Goal: Task Accomplishment & Management: Manage account settings

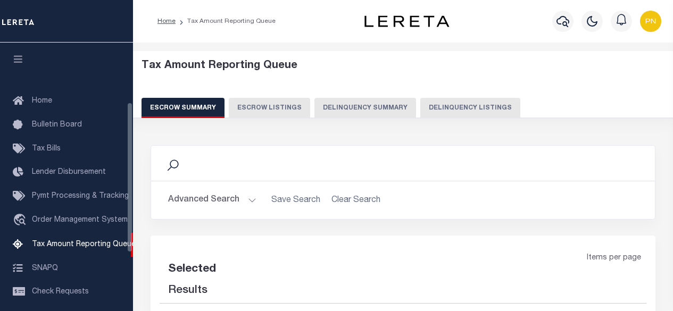
select select "100"
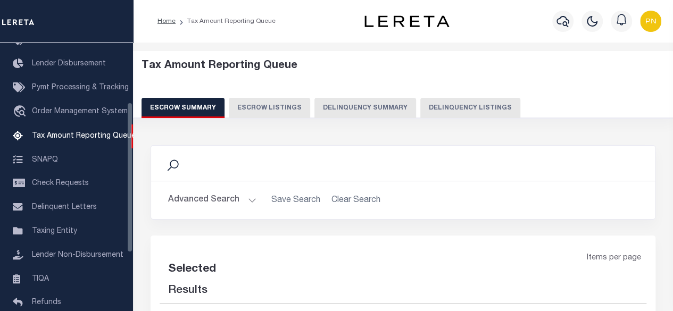
select select "100"
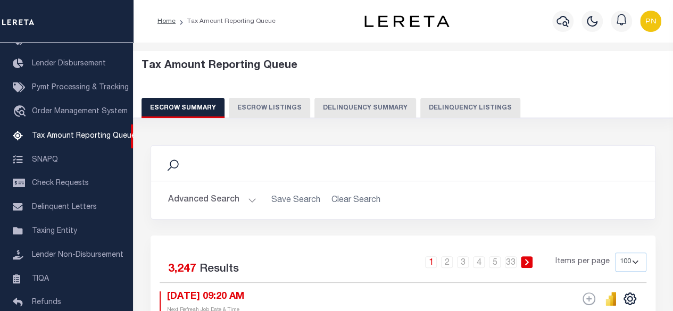
click at [459, 60] on h5 "Tax Amount Reporting Queue" at bounding box center [403, 66] width 523 height 13
click at [455, 106] on button "Delinquency Listings" at bounding box center [470, 108] width 100 height 20
select select "100"
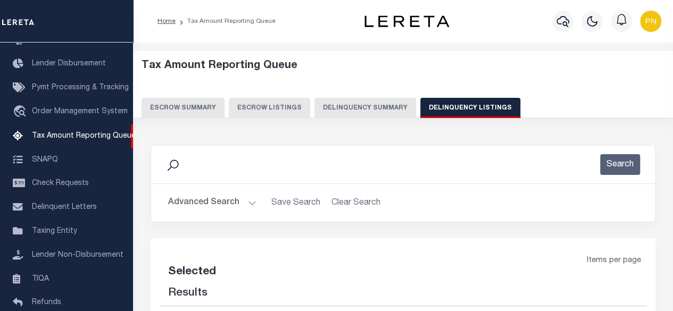
select select "100"
drag, startPoint x: 248, startPoint y: 208, endPoint x: 260, endPoint y: 200, distance: 14.5
click at [248, 207] on button "Advanced Search" at bounding box center [212, 203] width 88 height 21
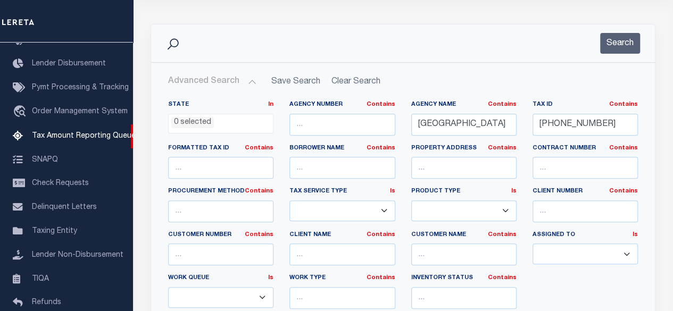
scroll to position [0, 0]
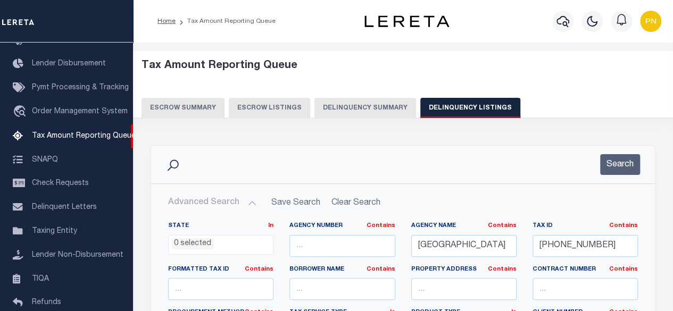
click at [641, 161] on div "Search" at bounding box center [403, 164] width 487 height 21
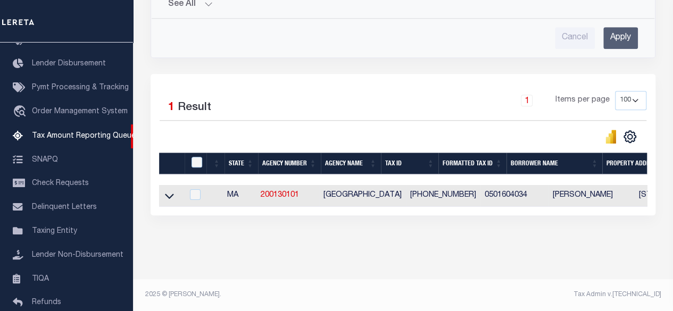
scroll to position [452, 0]
click at [197, 157] on input "checkbox" at bounding box center [197, 162] width 11 height 11
checkbox input "true"
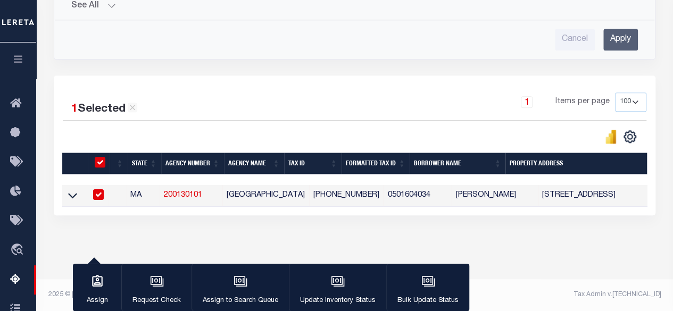
scroll to position [451, 0]
click at [340, 280] on icon "button" at bounding box center [338, 282] width 14 height 14
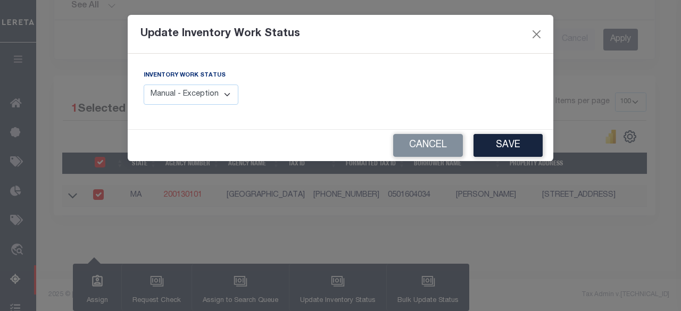
click at [218, 92] on select "Manual - Exception Pended - Awaiting Search Late Add Exception Completed" at bounding box center [191, 95] width 95 height 21
select select "4"
click at [144, 85] on select "Manual - Exception Pended - Awaiting Search Late Add Exception Completed" at bounding box center [191, 95] width 95 height 21
click at [516, 148] on button "Save" at bounding box center [507, 145] width 69 height 23
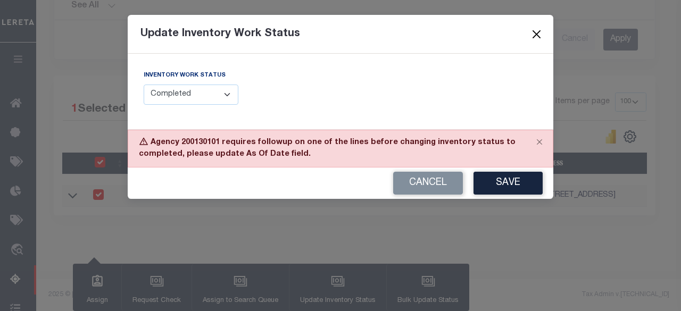
click at [538, 37] on button "Close" at bounding box center [537, 34] width 14 height 14
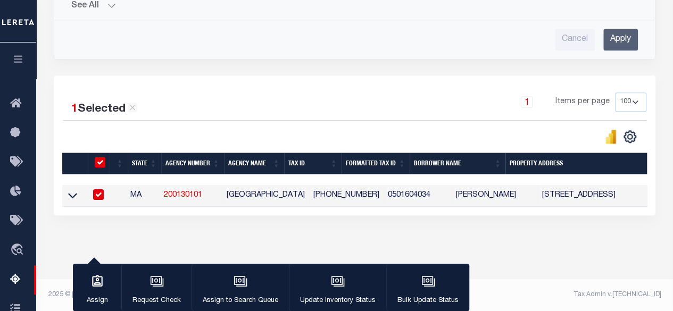
drag, startPoint x: 74, startPoint y: 189, endPoint x: 217, endPoint y: 178, distance: 143.5
click at [74, 190] on icon at bounding box center [72, 195] width 9 height 11
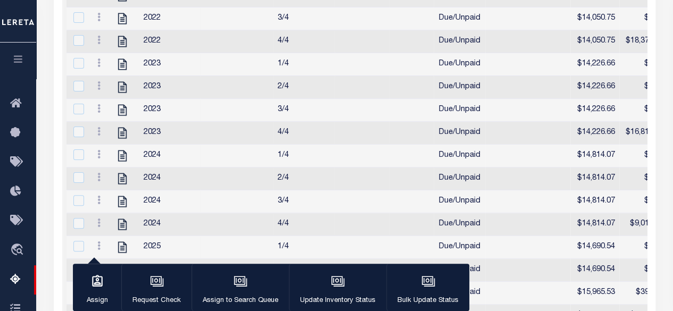
scroll to position [526, 0]
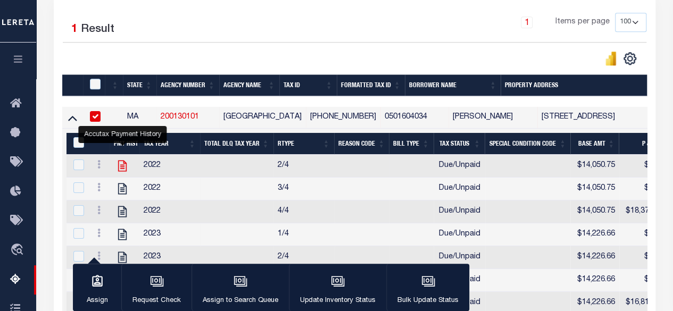
click at [121, 164] on icon "" at bounding box center [122, 166] width 9 height 11
checkbox input "true"
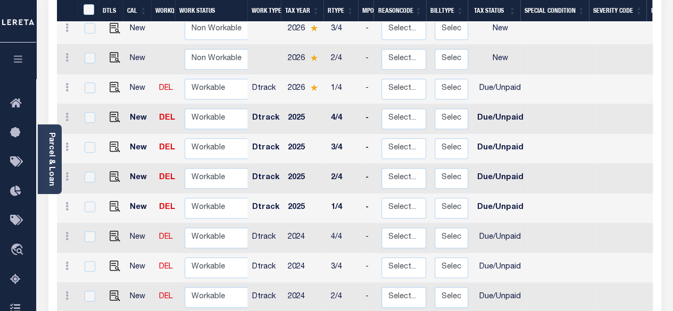
scroll to position [237, 0]
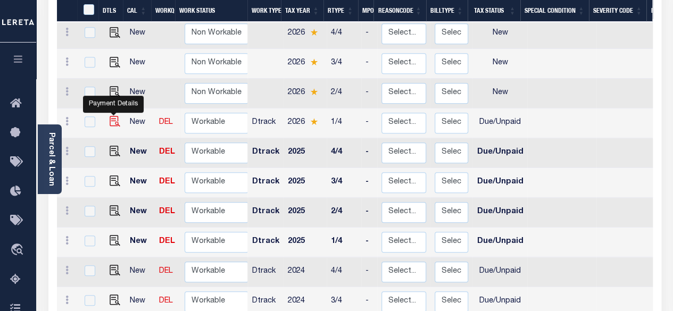
click at [110, 116] on img "" at bounding box center [115, 121] width 11 height 11
checkbox input "true"
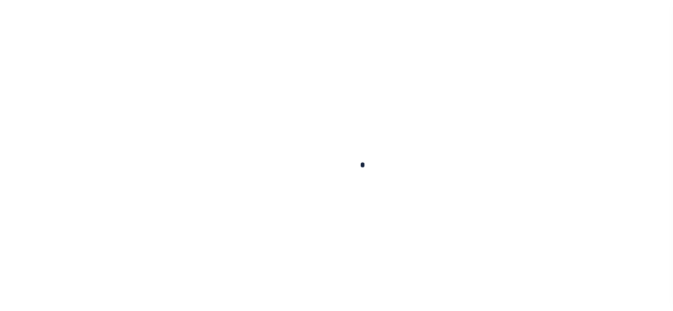
checkbox input "false"
type textarea "08/29/2025, Spoke with TC- Chirstian -"
type input "[DATE]"
select select "DUE"
type input "$14,690.54"
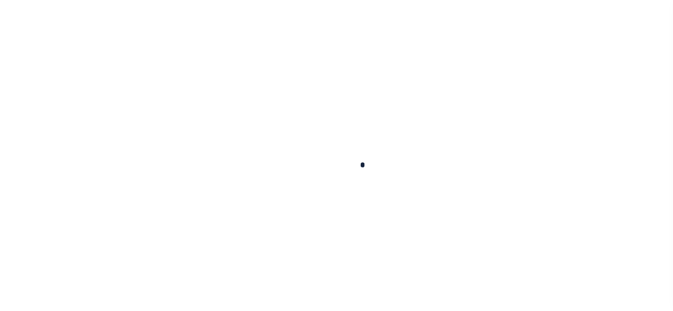
type input "$157.77"
type input "$14,848.31"
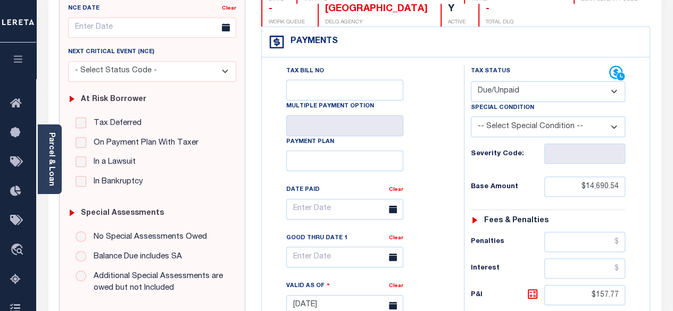
scroll to position [160, 0]
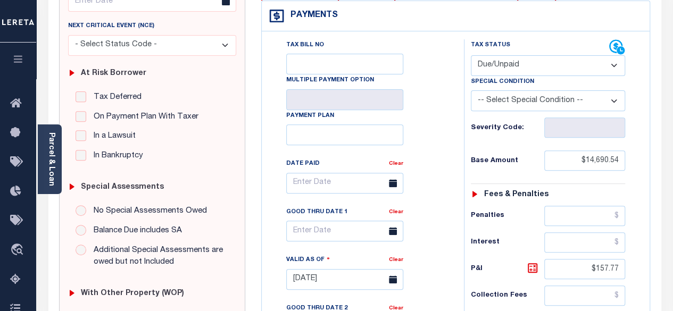
click at [558, 101] on select "-- Select Special Condition -- 3RD PARTY TAX LIEN AGENCY TAX LIEN (A.K.A Inside…" at bounding box center [548, 100] width 155 height 21
click at [438, 122] on div "Tax Bill No Multiple Payment Option Payment Plan Clear" at bounding box center [360, 188] width 176 height 298
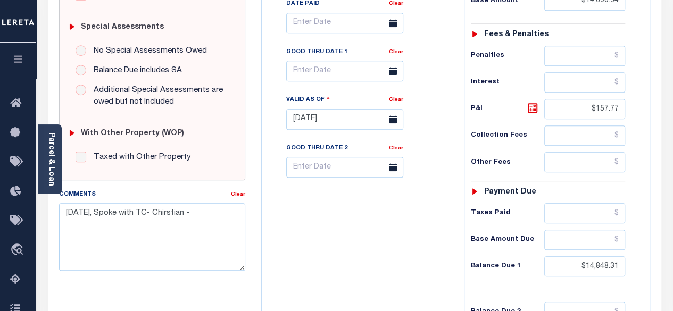
scroll to position [319, 0]
click at [395, 73] on icon at bounding box center [393, 72] width 8 height 8
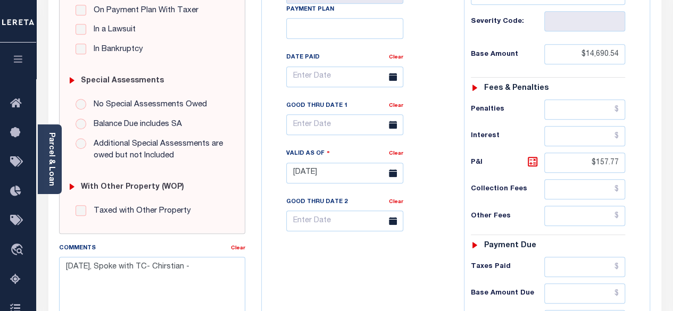
scroll to position [266, 0]
click at [332, 126] on input "text" at bounding box center [344, 124] width 117 height 21
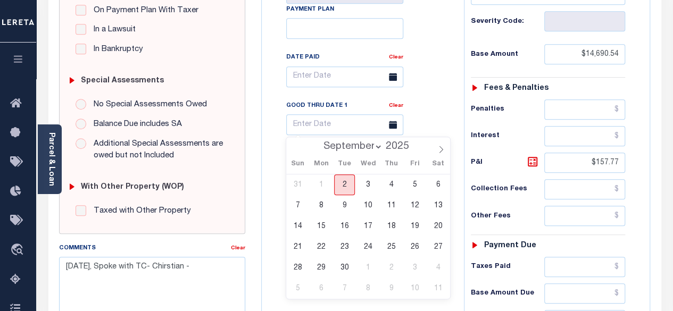
click at [344, 186] on span "2" at bounding box center [344, 184] width 21 height 21
type input "[DATE]"
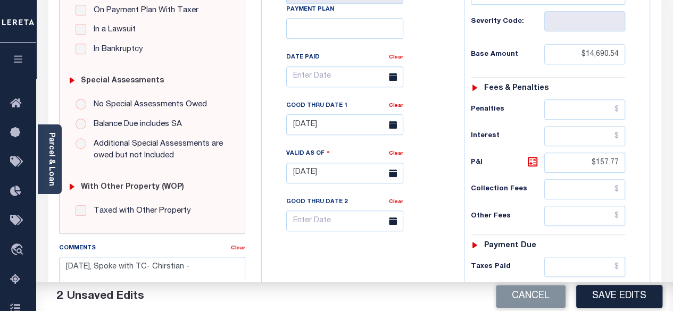
click at [613, 293] on button "Save Edits" at bounding box center [619, 296] width 86 height 23
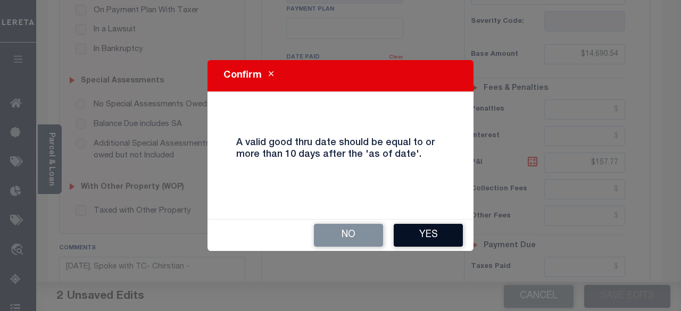
click at [422, 234] on button "Yes" at bounding box center [428, 235] width 69 height 23
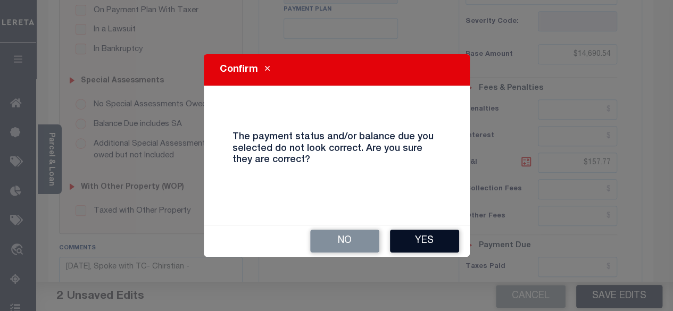
click at [418, 240] on button "Yes" at bounding box center [424, 241] width 69 height 23
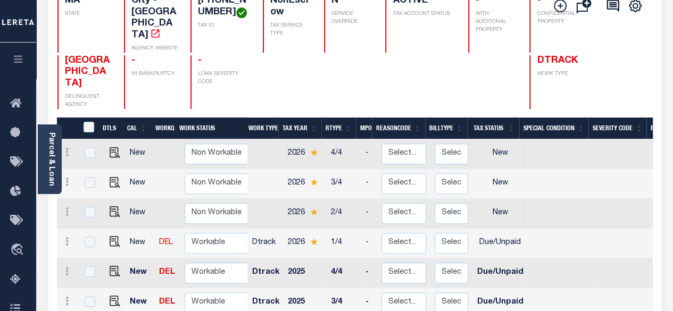
scroll to position [160, 0]
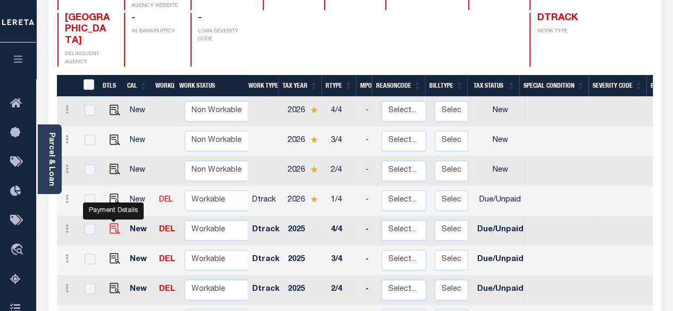
click at [111, 223] on img "" at bounding box center [115, 228] width 11 height 11
checkbox input "true"
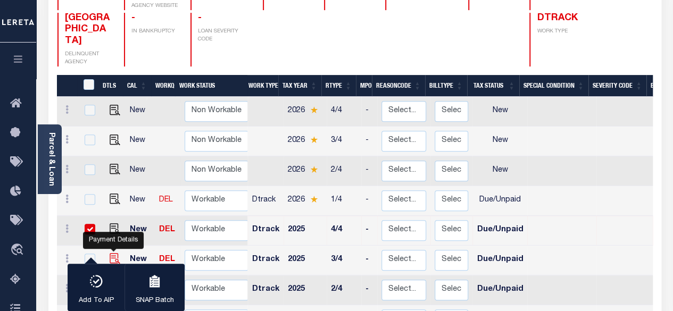
click at [112, 253] on img "" at bounding box center [115, 258] width 11 height 11
checkbox input "true"
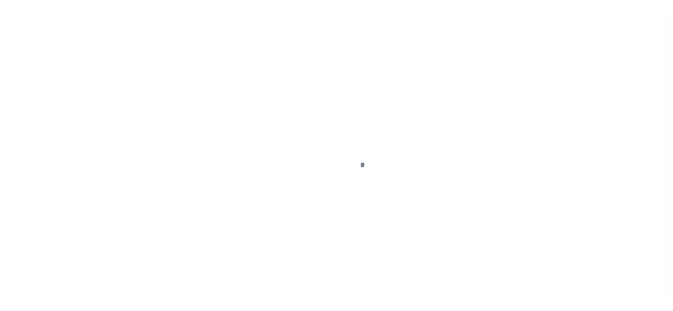
select select "DUE"
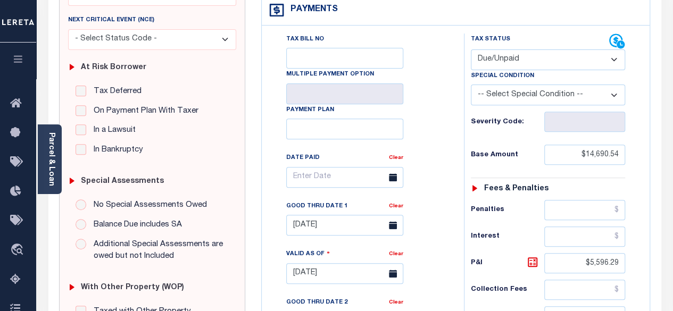
scroll to position [266, 0]
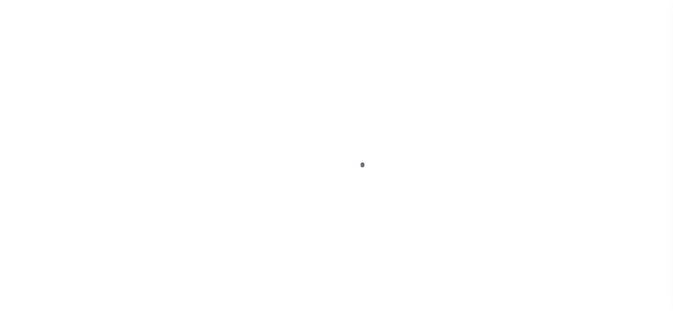
select select "DUE"
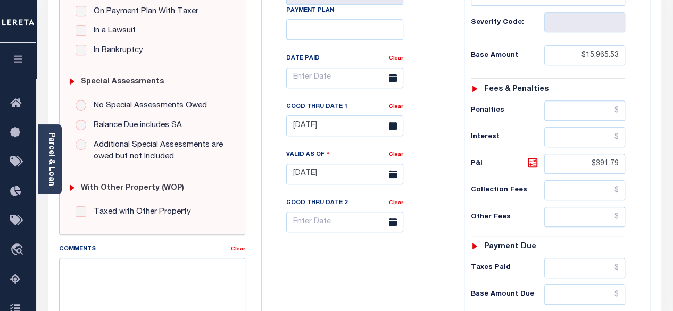
scroll to position [266, 0]
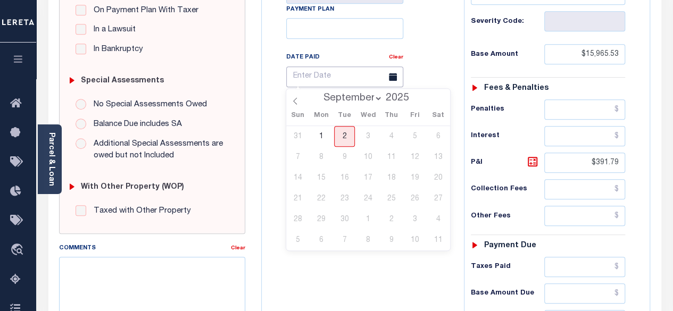
click at [320, 77] on input "text" at bounding box center [344, 77] width 117 height 21
click at [294, 96] on span at bounding box center [295, 98] width 18 height 18
select select "7"
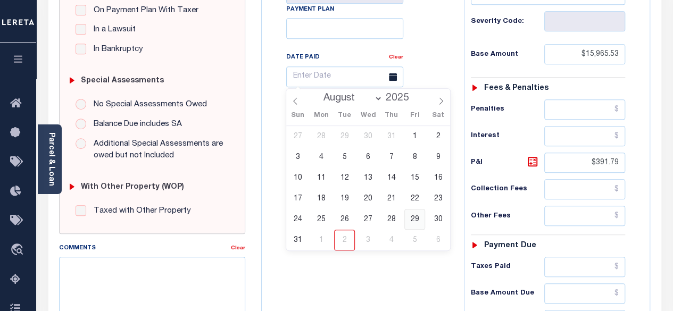
click at [413, 217] on span "29" at bounding box center [414, 219] width 21 height 21
type input "[DATE]"
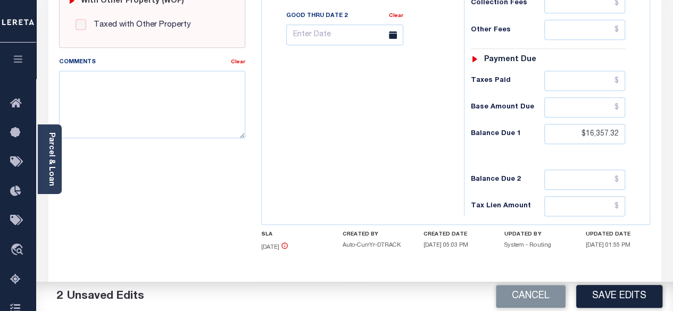
scroll to position [489, 0]
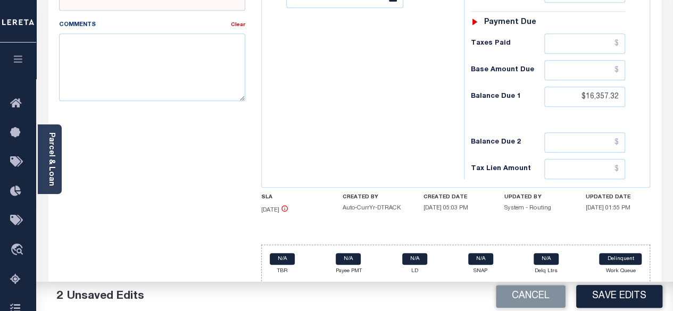
click at [620, 292] on button "Save Edits" at bounding box center [619, 296] width 86 height 23
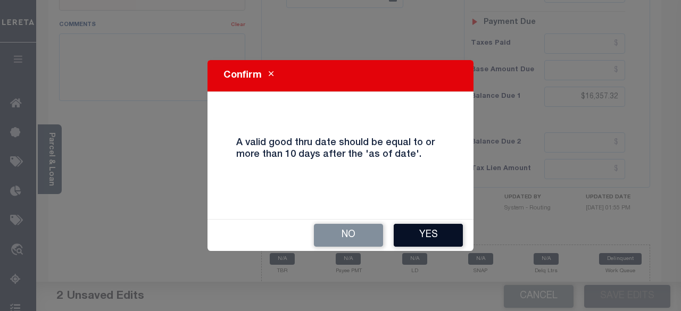
click at [427, 246] on button "Yes" at bounding box center [428, 235] width 69 height 23
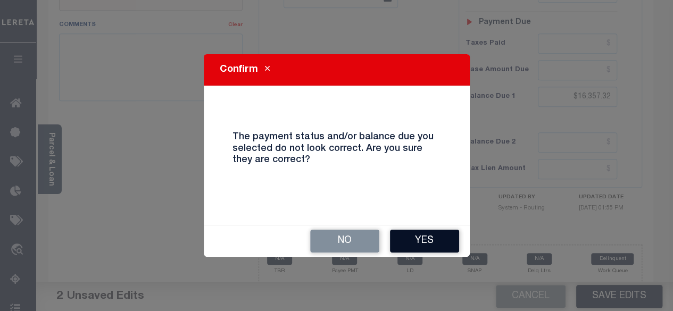
click at [422, 248] on button "Yes" at bounding box center [424, 241] width 69 height 23
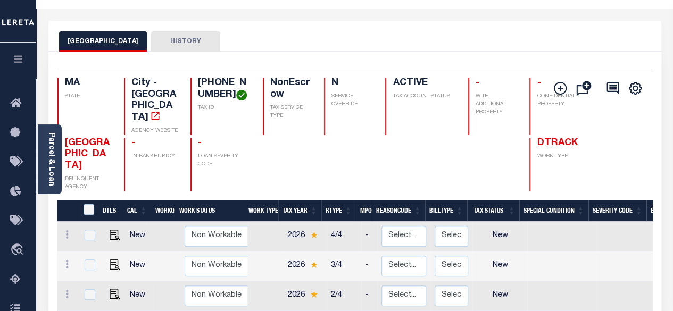
scroll to position [53, 0]
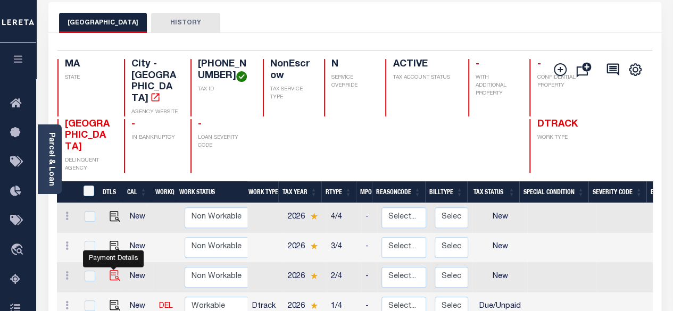
click at [115, 270] on img "" at bounding box center [115, 275] width 11 height 11
checkbox input "true"
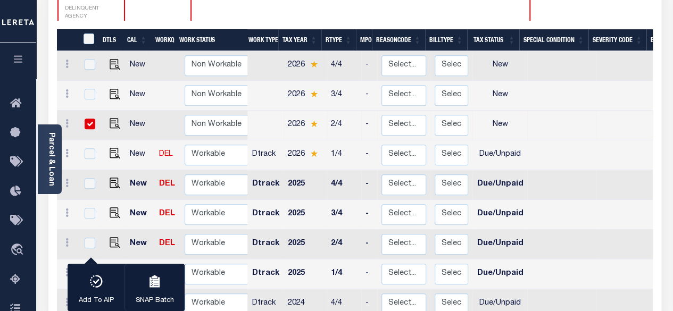
scroll to position [213, 0]
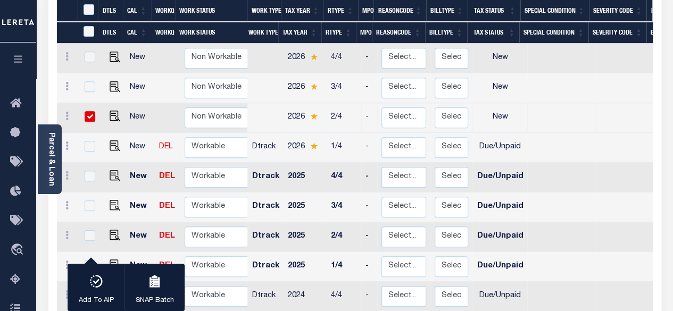
click at [119, 133] on td at bounding box center [113, 148] width 26 height 30
checkbox input "true"
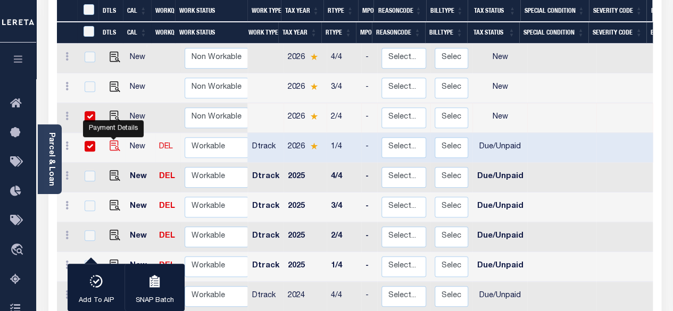
click at [110, 140] on img "" at bounding box center [115, 145] width 11 height 11
checkbox input "false"
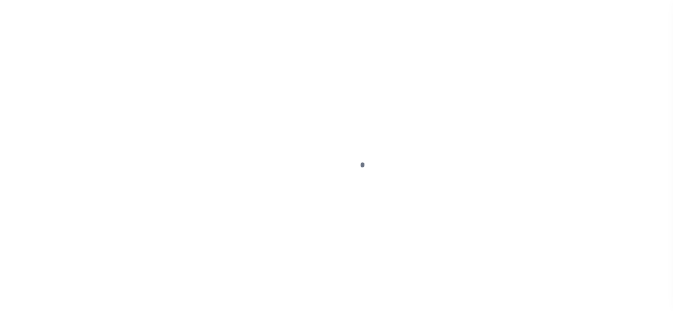
select select "NW2"
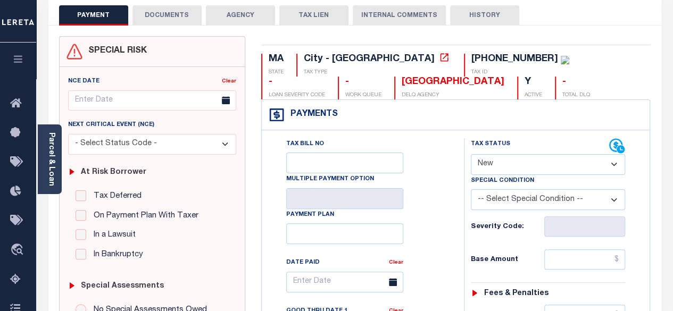
scroll to position [213, 0]
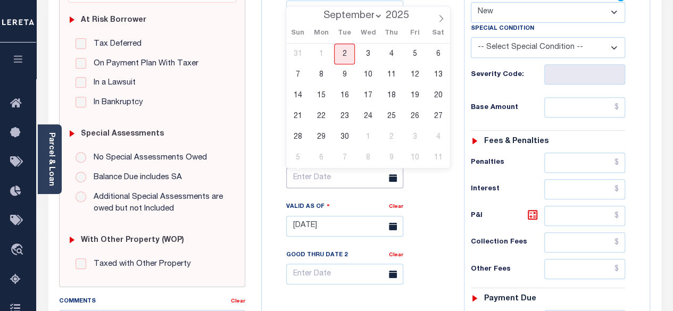
click at [338, 178] on input "text" at bounding box center [344, 178] width 117 height 21
click at [368, 17] on select "September October November December" at bounding box center [350, 16] width 65 height 11
select select "9"
click at [319, 11] on select "September October November December" at bounding box center [350, 16] width 65 height 11
click at [374, 137] on span "29" at bounding box center [368, 137] width 21 height 21
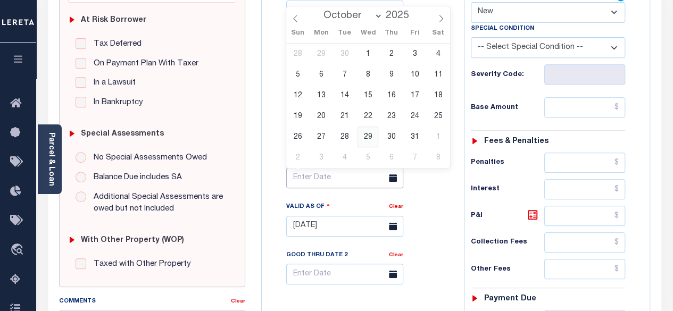
type input "[DATE]"
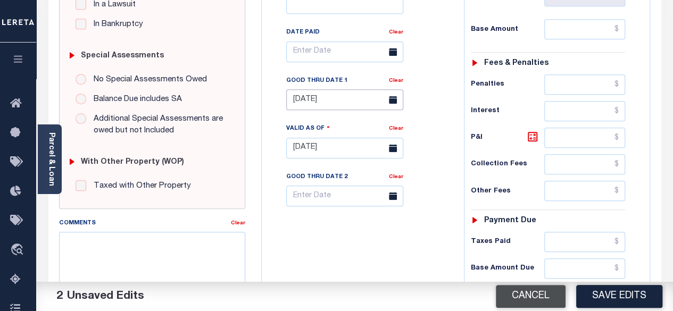
scroll to position [479, 0]
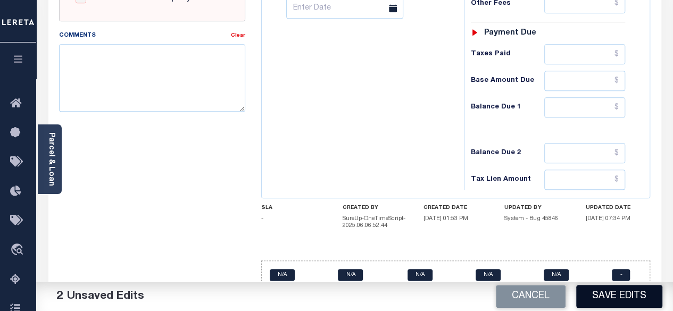
click at [609, 295] on button "Save Edits" at bounding box center [619, 296] width 86 height 23
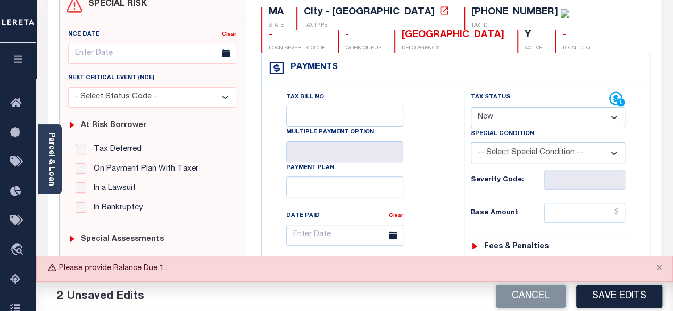
scroll to position [106, 0]
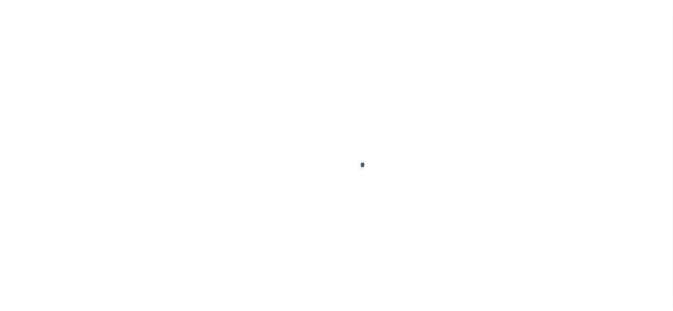
select select "DUE"
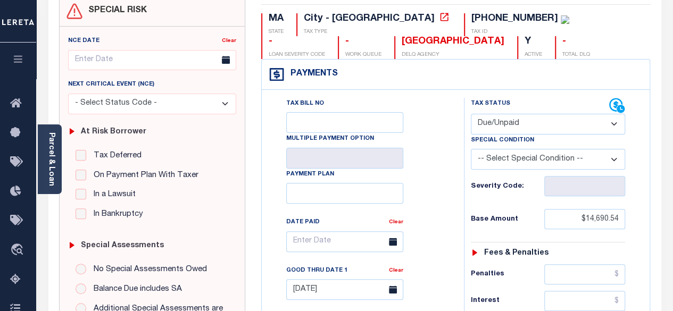
scroll to position [266, 0]
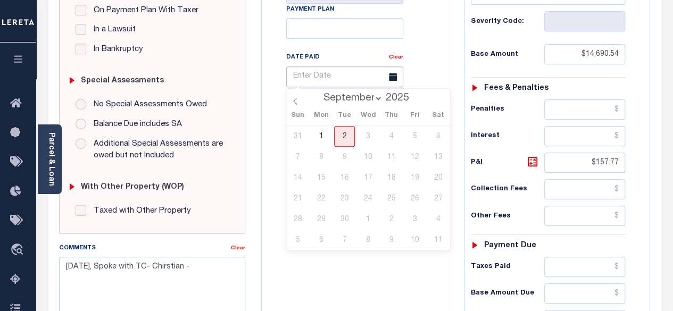
click at [336, 75] on input "text" at bounding box center [344, 77] width 117 height 21
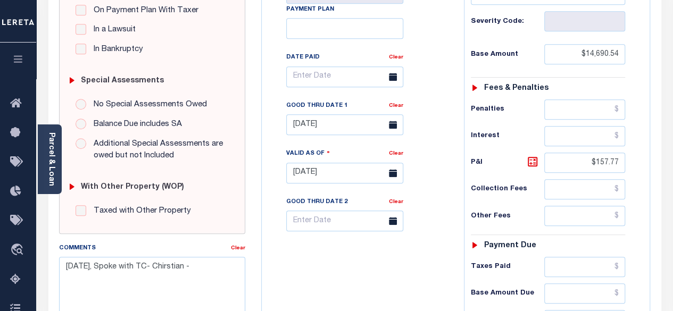
click at [268, 129] on div "Tax Bill No Multiple Payment Option Payment Plan Clear" at bounding box center [360, 168] width 192 height 470
click at [356, 128] on input "[DATE]" at bounding box center [344, 124] width 117 height 21
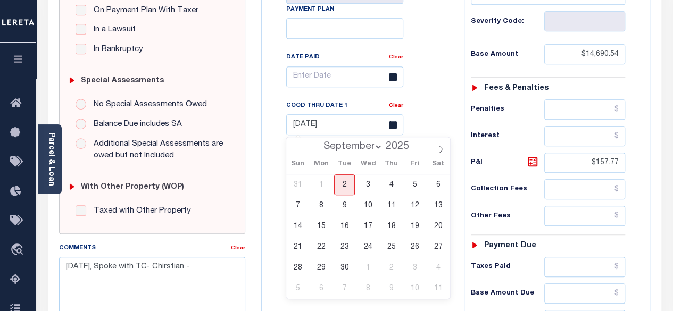
click at [379, 147] on select "September October November December" at bounding box center [350, 147] width 65 height 11
select select "9"
click at [319, 142] on select "September October November December" at bounding box center [350, 147] width 65 height 11
click at [371, 268] on span "29" at bounding box center [368, 267] width 21 height 21
type input "10/29/2025"
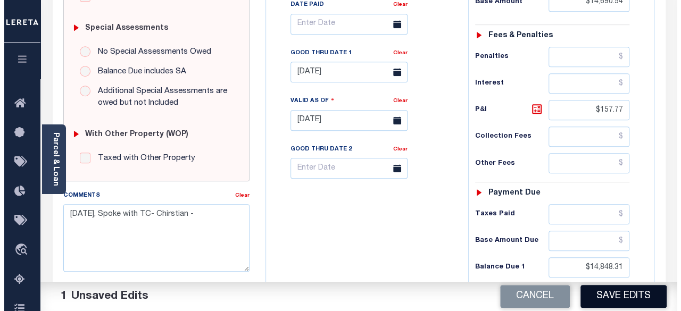
scroll to position [319, 0]
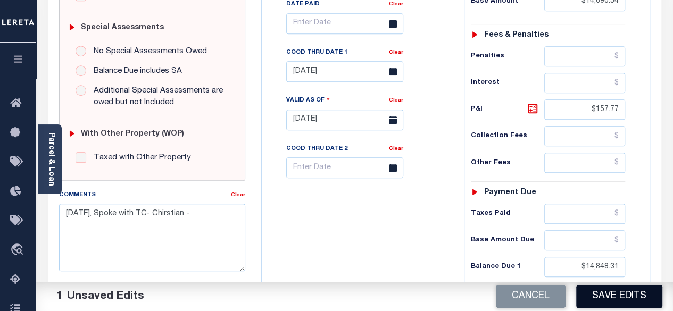
click at [605, 297] on button "Save Edits" at bounding box center [619, 296] width 86 height 23
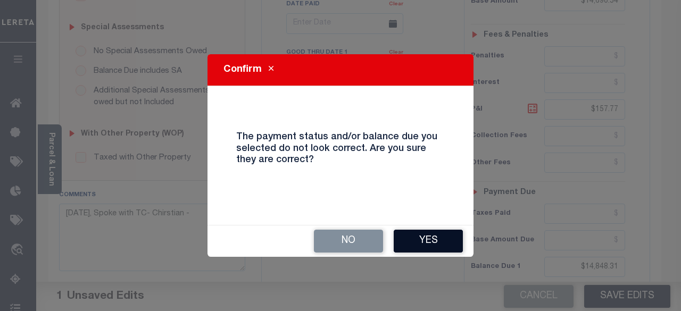
click at [417, 240] on button "Yes" at bounding box center [428, 241] width 69 height 23
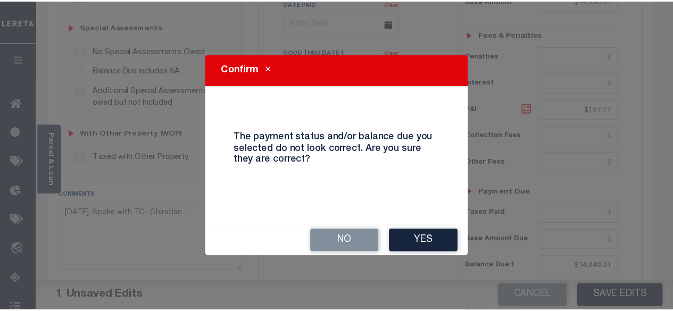
scroll to position [330, 0]
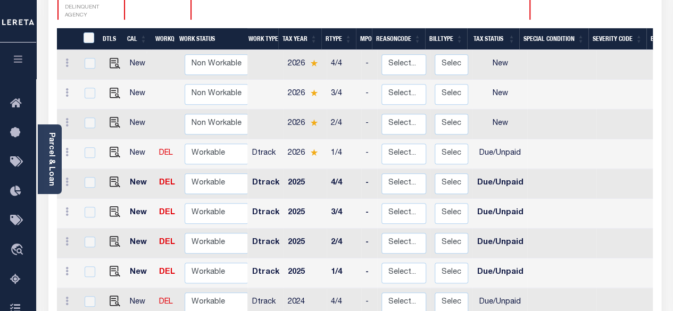
scroll to position [266, 0]
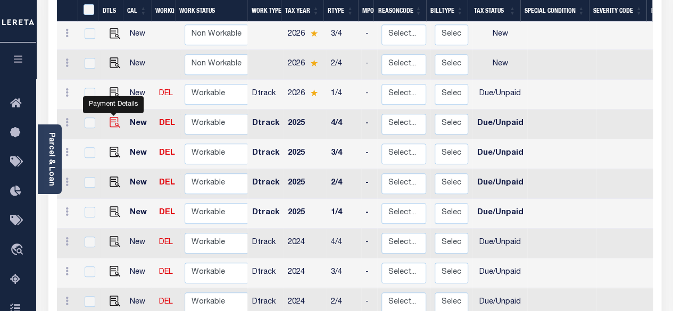
click at [112, 117] on img "" at bounding box center [115, 122] width 11 height 11
checkbox input "true"
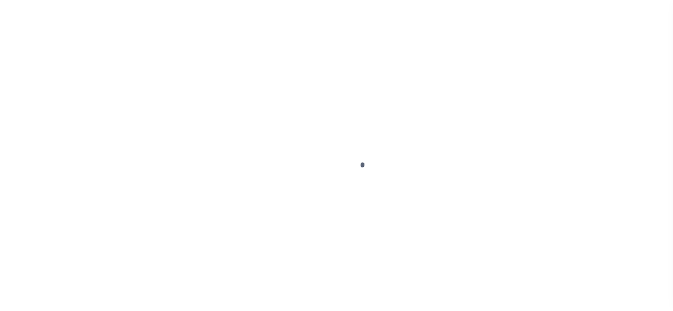
select select "DUE"
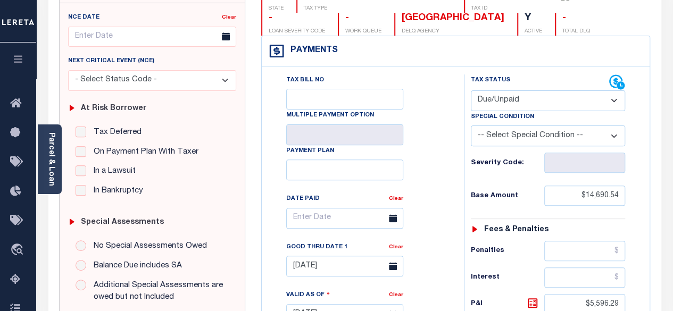
scroll to position [160, 0]
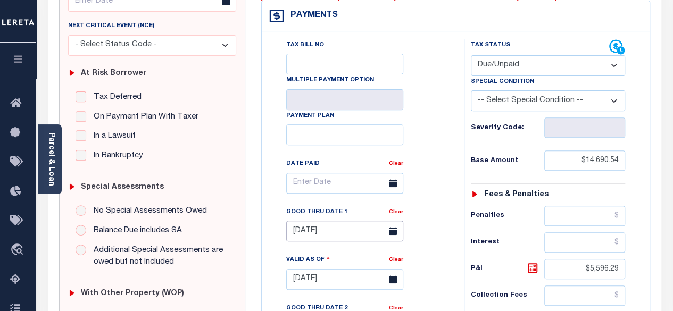
click at [352, 226] on input "[DATE]" at bounding box center [344, 231] width 117 height 21
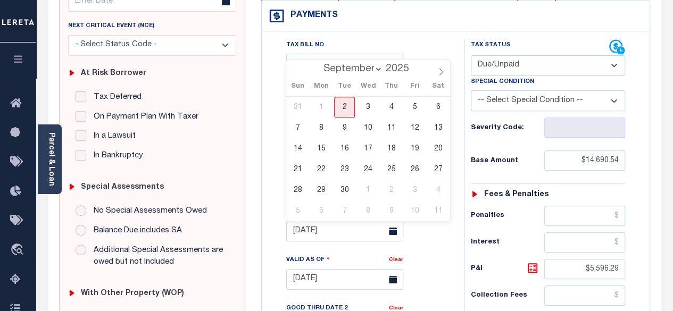
click at [376, 68] on select "September October November December" at bounding box center [350, 69] width 65 height 11
click at [319, 64] on select "September October November December" at bounding box center [350, 69] width 65 height 11
click at [295, 74] on icon at bounding box center [295, 71] width 4 height 7
select select "8"
click at [319, 193] on span "29" at bounding box center [321, 190] width 21 height 21
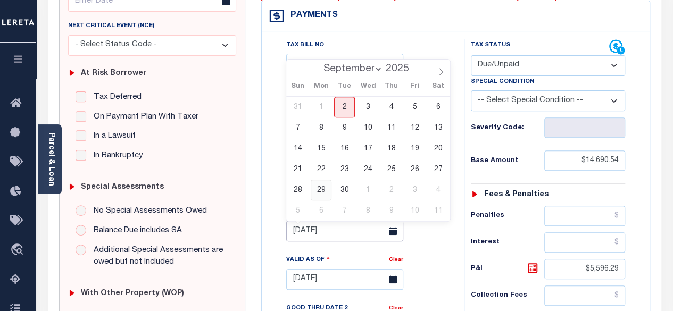
type input "[DATE]"
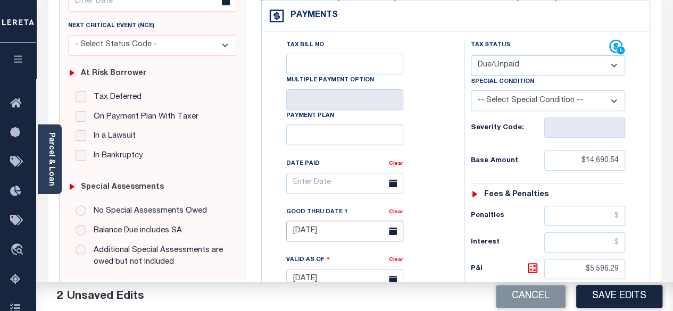
click at [338, 233] on input "[DATE]" at bounding box center [344, 231] width 117 height 21
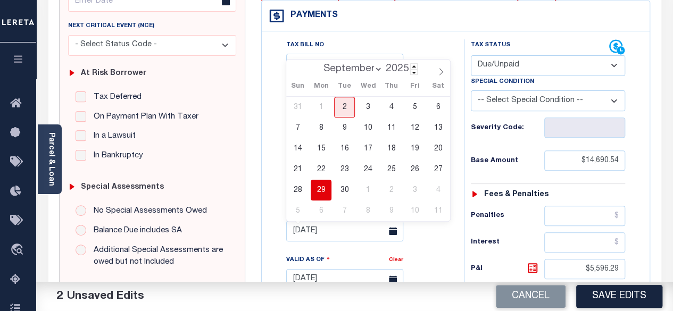
click at [383, 72] on input "2025" at bounding box center [400, 69] width 35 height 12
click at [371, 68] on select "September October November December" at bounding box center [350, 69] width 65 height 11
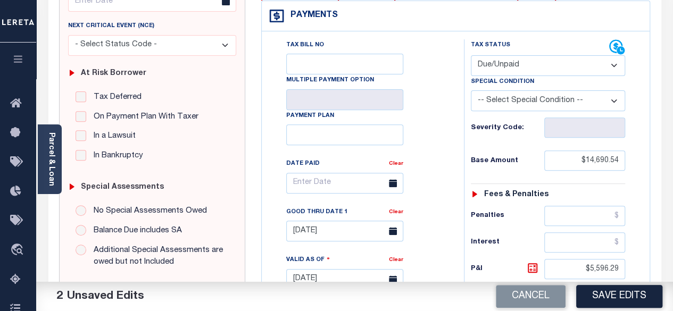
click at [431, 28] on div "Payments Warning! Search Status is not "Completed", amounts can not be keyed." at bounding box center [456, 16] width 388 height 30
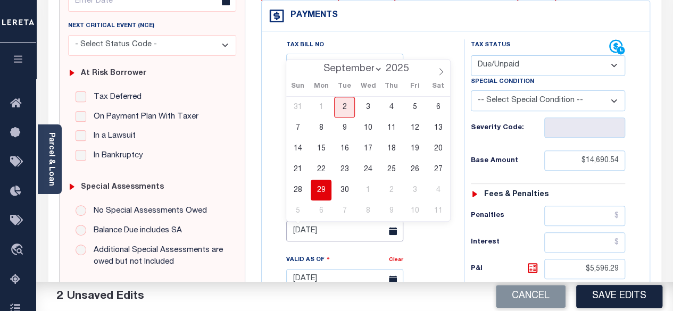
click at [357, 234] on input "09/29/2025" at bounding box center [344, 231] width 117 height 21
click at [346, 103] on span "2" at bounding box center [344, 107] width 21 height 21
type input "[DATE]"
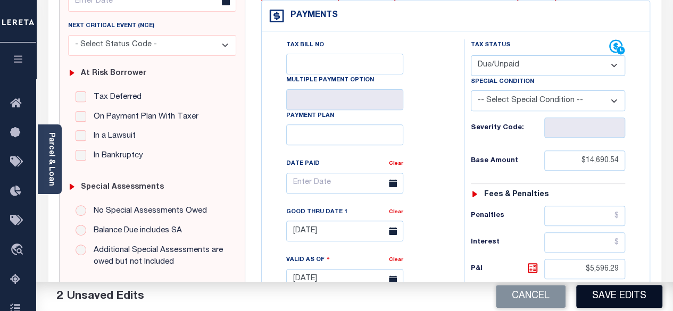
click at [618, 295] on button "Save Edits" at bounding box center [619, 296] width 86 height 23
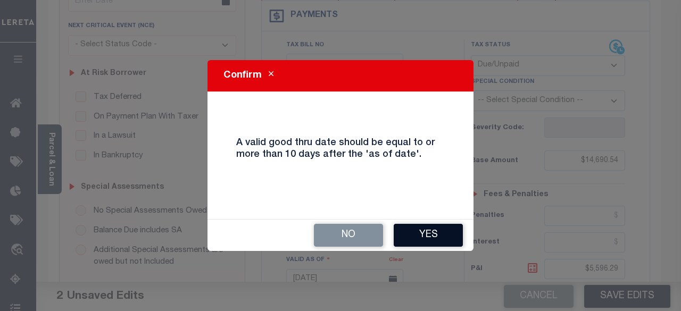
click at [442, 240] on button "Yes" at bounding box center [428, 235] width 69 height 23
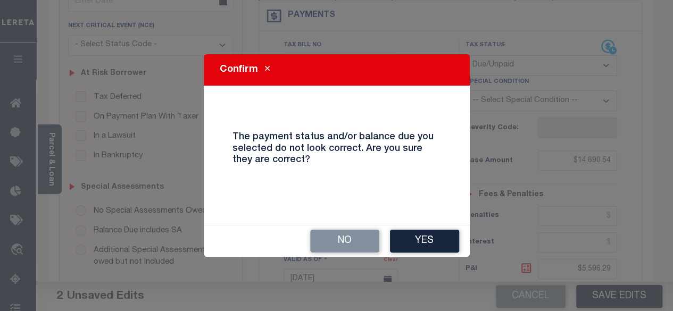
click at [412, 239] on button "Yes" at bounding box center [424, 241] width 69 height 23
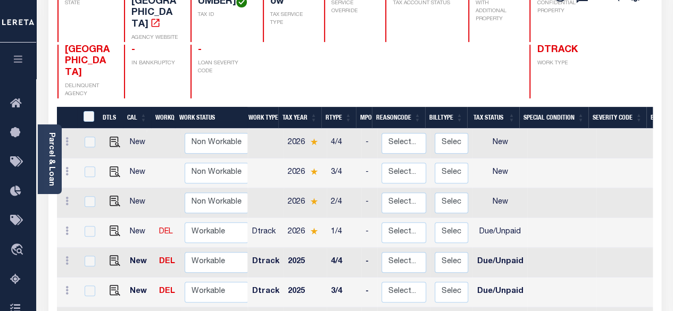
scroll to position [266, 0]
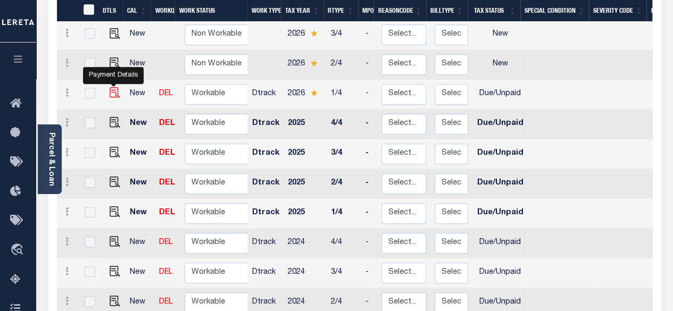
click at [110, 87] on img "" at bounding box center [115, 92] width 11 height 11
checkbox input "true"
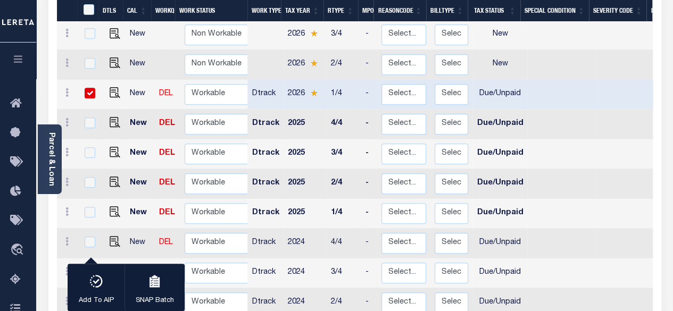
scroll to position [372, 0]
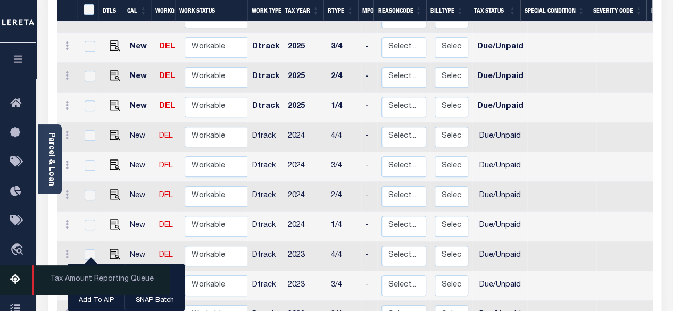
click at [18, 284] on icon at bounding box center [18, 279] width 17 height 13
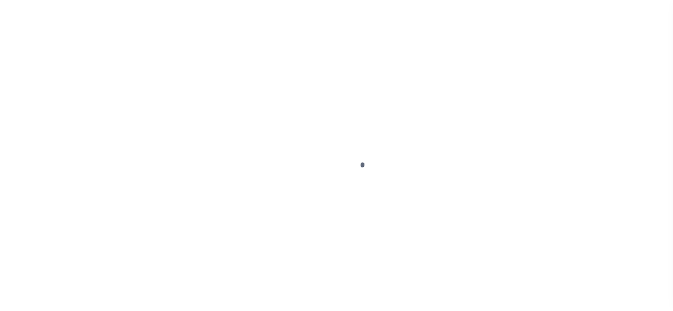
select select "DUE"
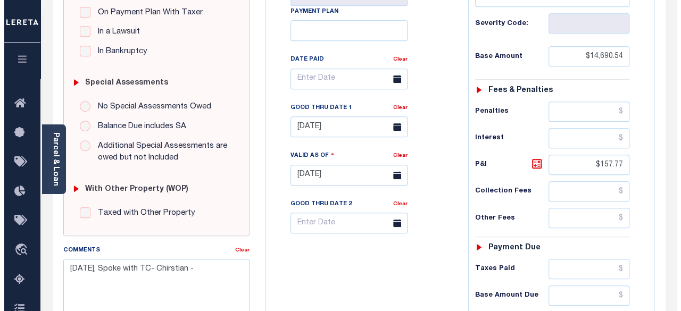
scroll to position [266, 0]
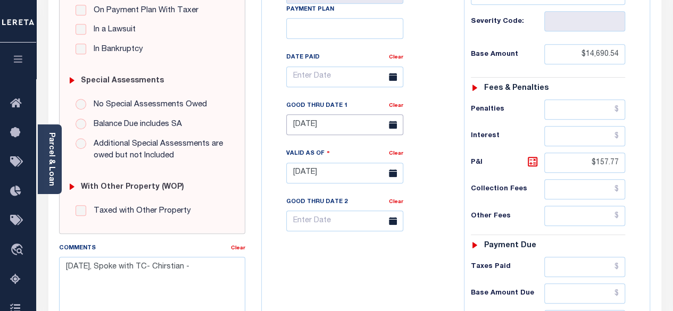
click at [350, 126] on input "[DATE]" at bounding box center [344, 124] width 117 height 21
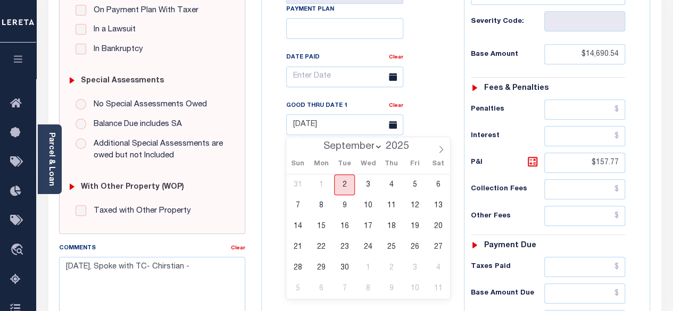
click at [340, 185] on span "2" at bounding box center [344, 184] width 21 height 21
type input "[DATE]"
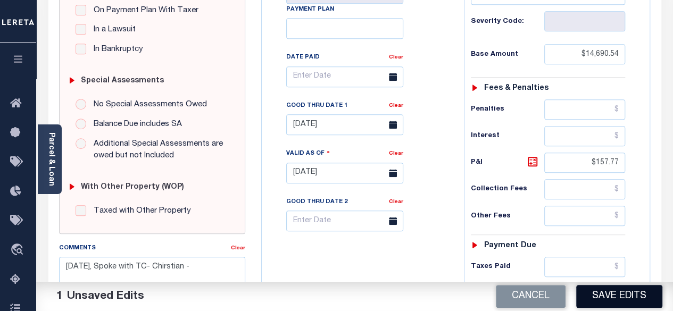
click at [609, 287] on button "Save Edits" at bounding box center [619, 296] width 86 height 23
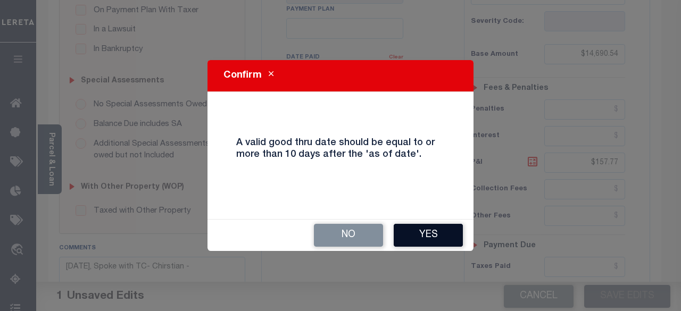
click at [429, 227] on button "Yes" at bounding box center [428, 235] width 69 height 23
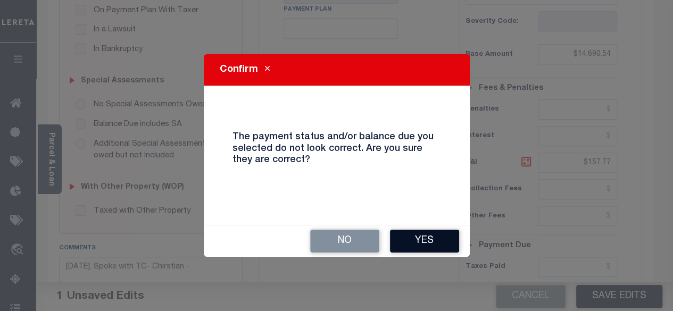
click at [435, 248] on button "Yes" at bounding box center [424, 241] width 69 height 23
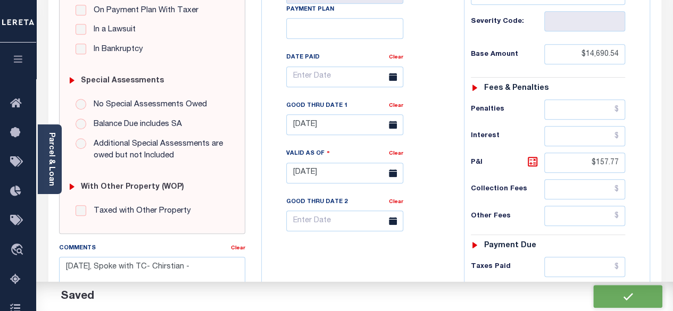
checkbox input "false"
type input "$14,690.54"
type input "$157.77"
type input "$14,848.31"
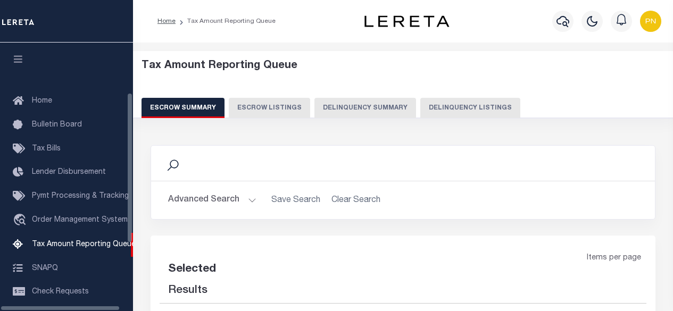
select select "100"
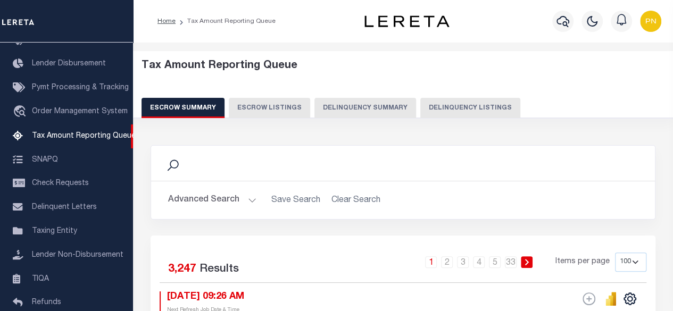
click at [453, 117] on button "Delinquency Listings" at bounding box center [470, 108] width 100 height 20
select select "100"
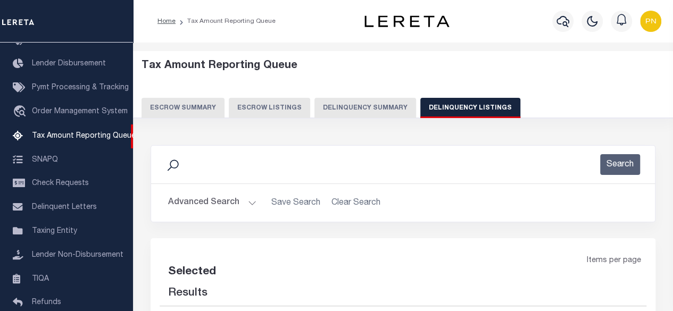
select select "100"
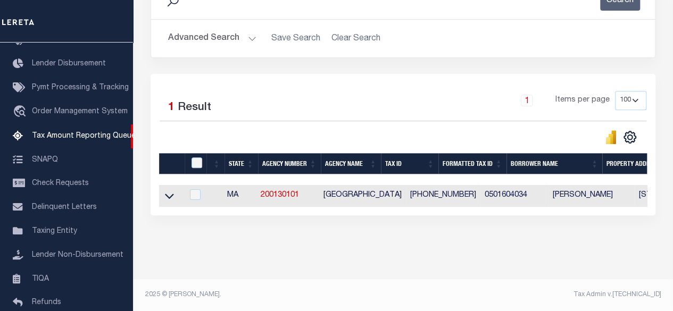
scroll to position [171, 0]
click at [196, 157] on input "checkbox" at bounding box center [197, 162] width 11 height 11
checkbox input "true"
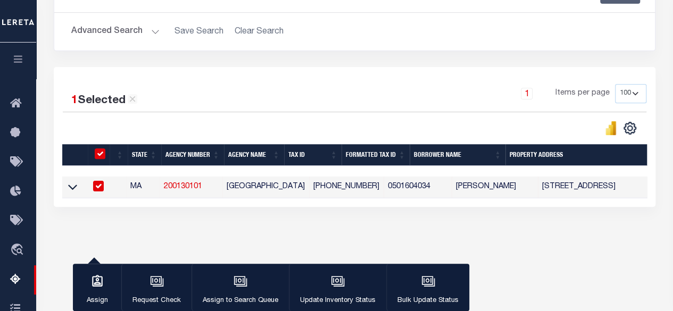
scroll to position [169, 0]
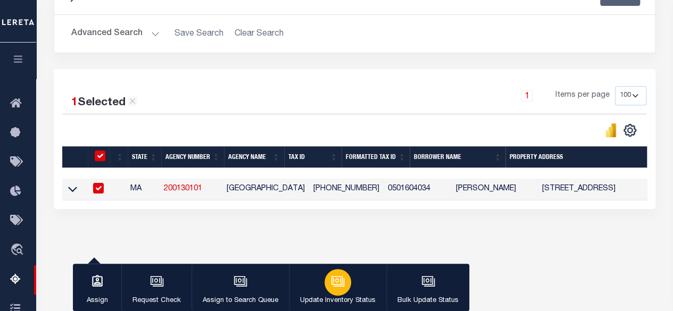
click at [355, 286] on button "Update Inventory Status" at bounding box center [337, 288] width 97 height 48
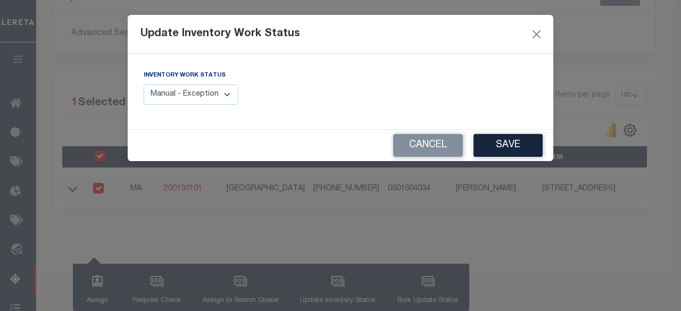
click at [207, 91] on select "Manual - Exception Pended - Awaiting Search Late Add Exception Completed" at bounding box center [191, 95] width 95 height 21
select select "4"
click at [144, 85] on select "Manual - Exception Pended - Awaiting Search Late Add Exception Completed" at bounding box center [191, 95] width 95 height 21
click at [496, 141] on button "Save" at bounding box center [507, 145] width 69 height 23
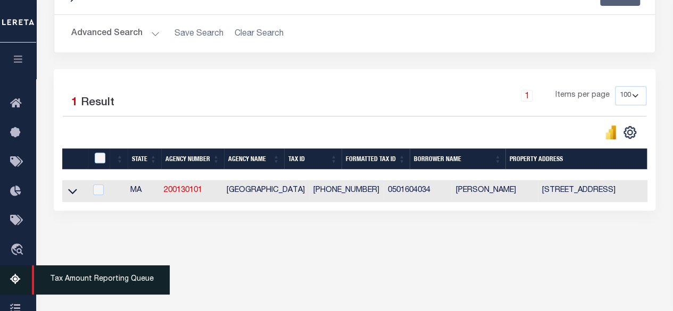
click at [20, 282] on icon at bounding box center [18, 279] width 17 height 13
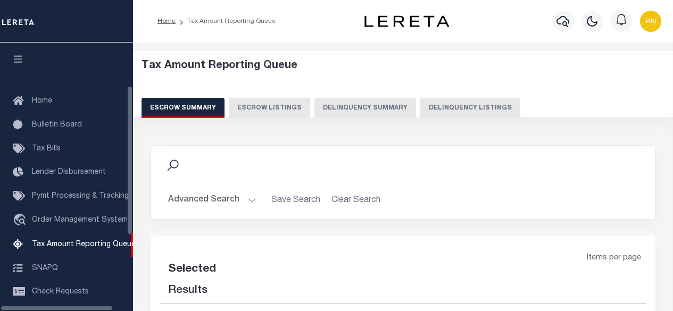
select select "100"
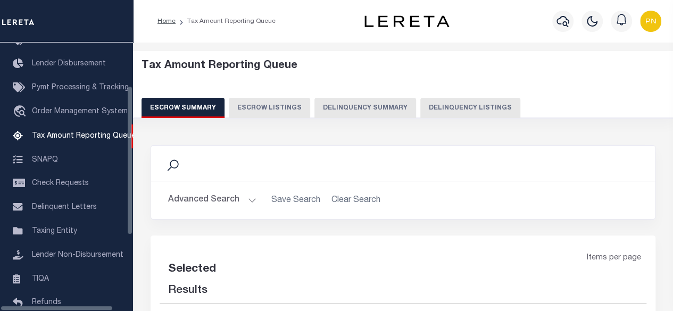
select select "100"
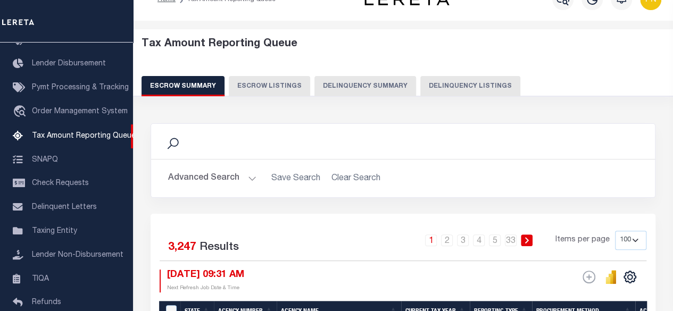
scroll to position [0, 0]
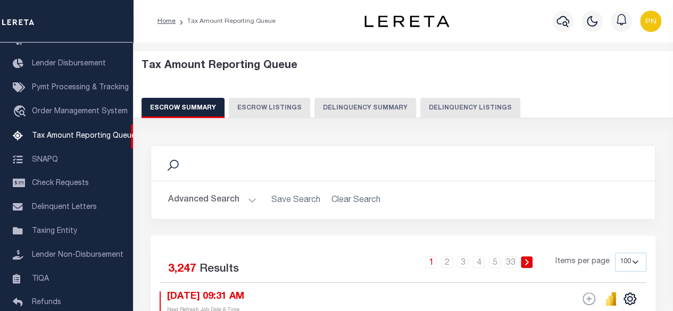
click at [464, 116] on button "Delinquency Listings" at bounding box center [470, 108] width 100 height 20
select select "100"
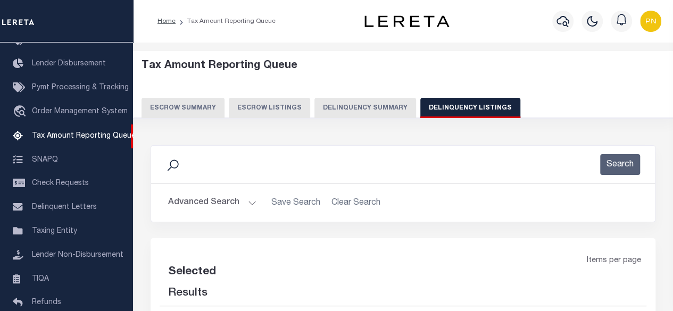
select select "100"
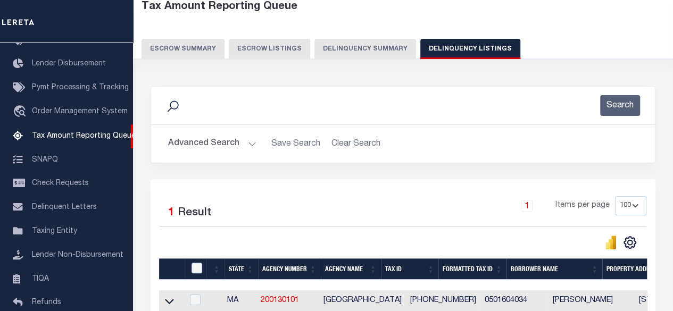
scroll to position [171, 0]
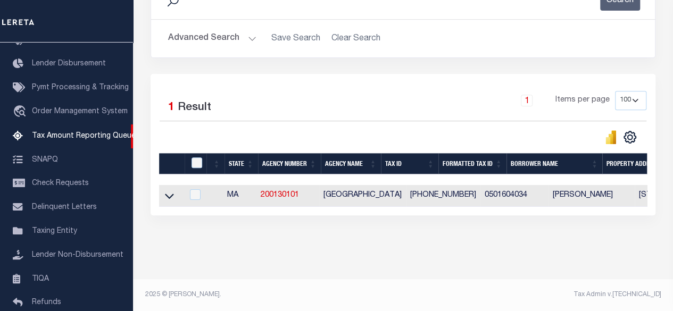
click at [227, 28] on button "Advanced Search" at bounding box center [212, 38] width 88 height 21
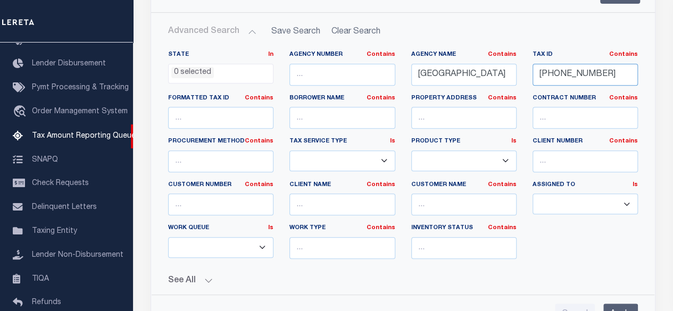
drag, startPoint x: 599, startPoint y: 76, endPoint x: 572, endPoint y: 72, distance: 26.4
click at [519, 72] on div "State In In AK AL AR AZ CA CO CT DC DE FL GA GU HI IA ID IL IN KS [GEOGRAPHIC_D…" at bounding box center [403, 159] width 486 height 217
paste input "[PHONE_NUMBER]"
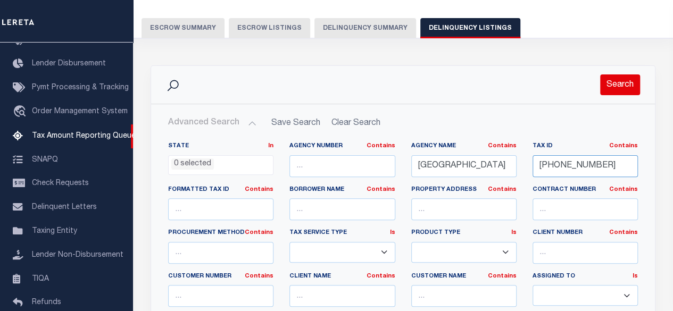
scroll to position [65, 0]
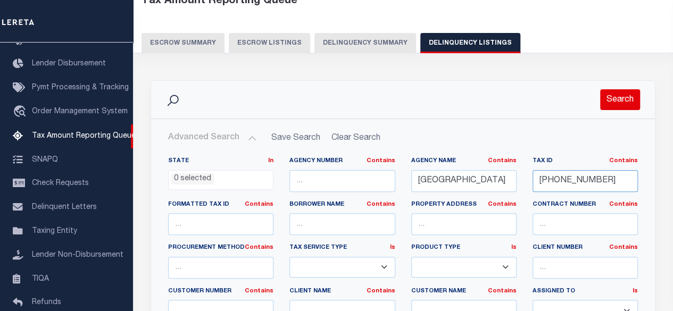
type input "[PHONE_NUMBER]"
click at [625, 99] on button "Search" at bounding box center [620, 99] width 40 height 21
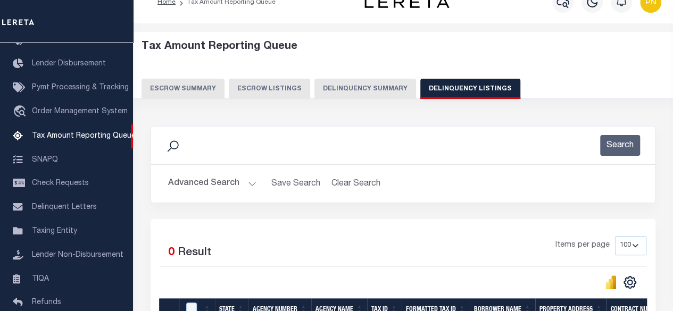
scroll to position [10, 0]
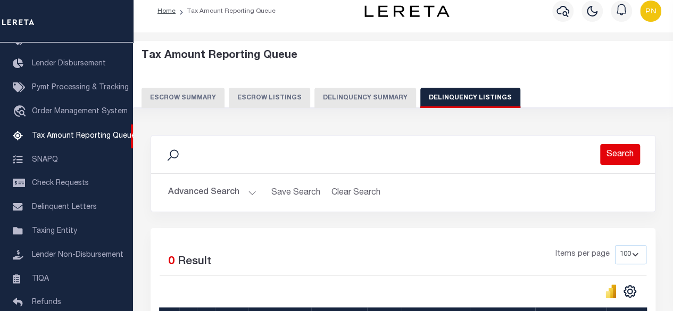
click at [614, 154] on button "Search" at bounding box center [620, 154] width 40 height 21
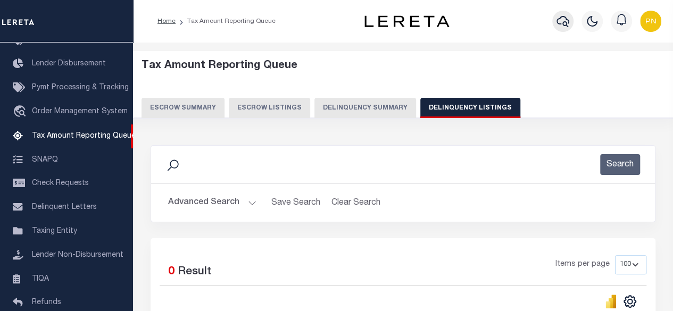
click at [563, 28] on icon "button" at bounding box center [562, 21] width 13 height 13
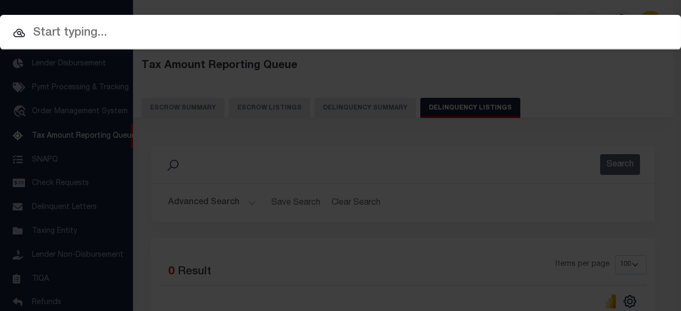
paste input "[PHONE_NUMBER]"
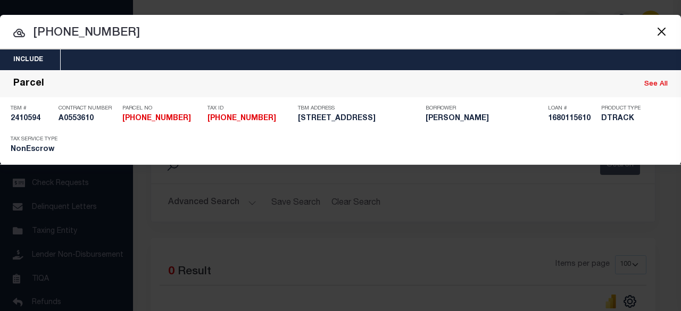
type input "[PHONE_NUMBER]"
click at [667, 29] on button "Close" at bounding box center [661, 31] width 14 height 14
